Goal: Check status

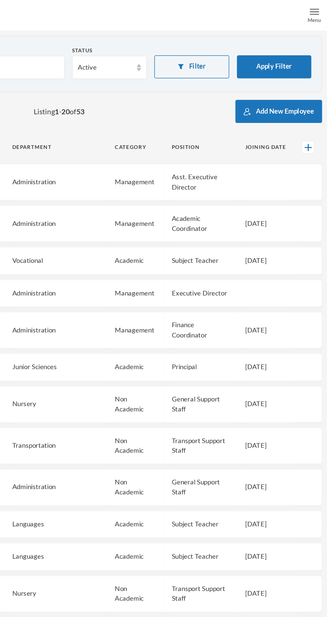
click at [320, 11] on div "Menu" at bounding box center [318, 13] width 9 height 5
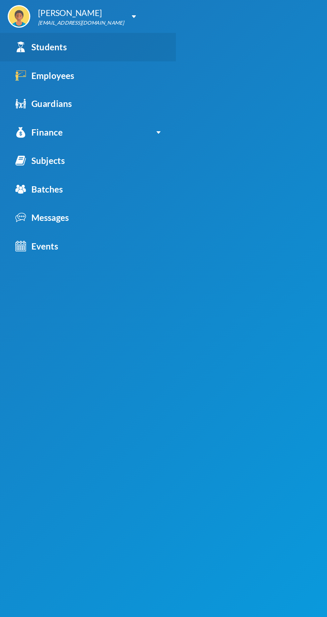
click at [43, 33] on link "Students" at bounding box center [57, 30] width 114 height 19
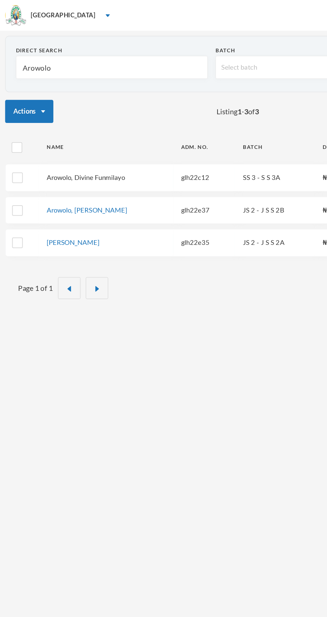
click at [73, 117] on link "Arowolo, Divine Funmilayo" at bounding box center [55, 115] width 51 height 5
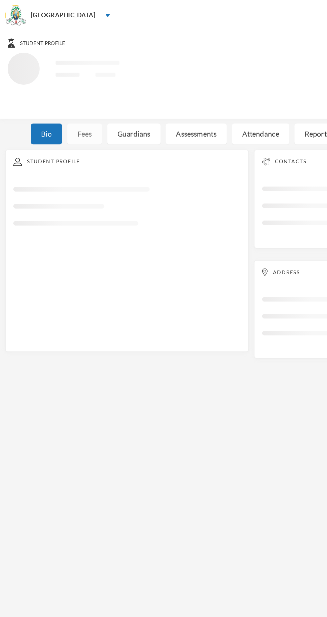
click at [65, 88] on div "Fees" at bounding box center [55, 87] width 23 height 14
click at [59, 91] on div "Fees" at bounding box center [55, 87] width 23 height 14
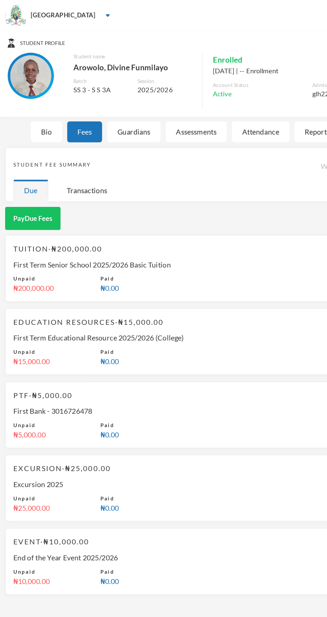
click at [4, 175] on div "Tuition · ₦200,000.00 First Term Senior School 2025/2026 Basic Tuition Unpaid ₦…" at bounding box center [163, 174] width 320 height 43
click at [3, 167] on div "Tuition · ₦200,000.00 First Term Senior School 2025/2026 Basic Tuition Unpaid ₦…" at bounding box center [163, 174] width 320 height 43
